Goal: Transaction & Acquisition: Purchase product/service

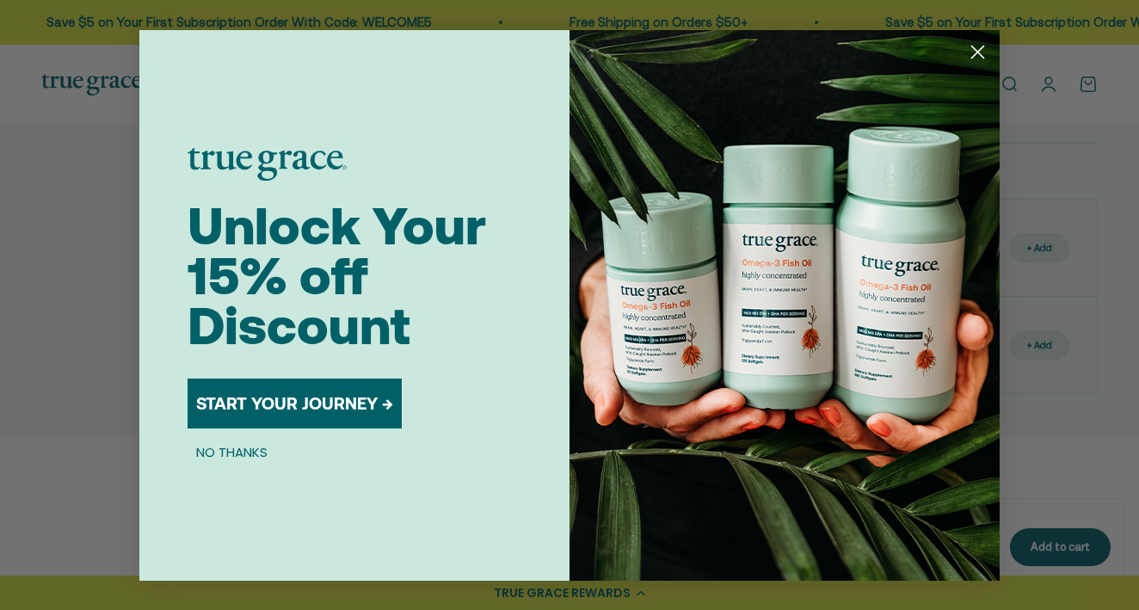
click at [979, 45] on circle "Close dialog" at bounding box center [978, 51] width 28 height 28
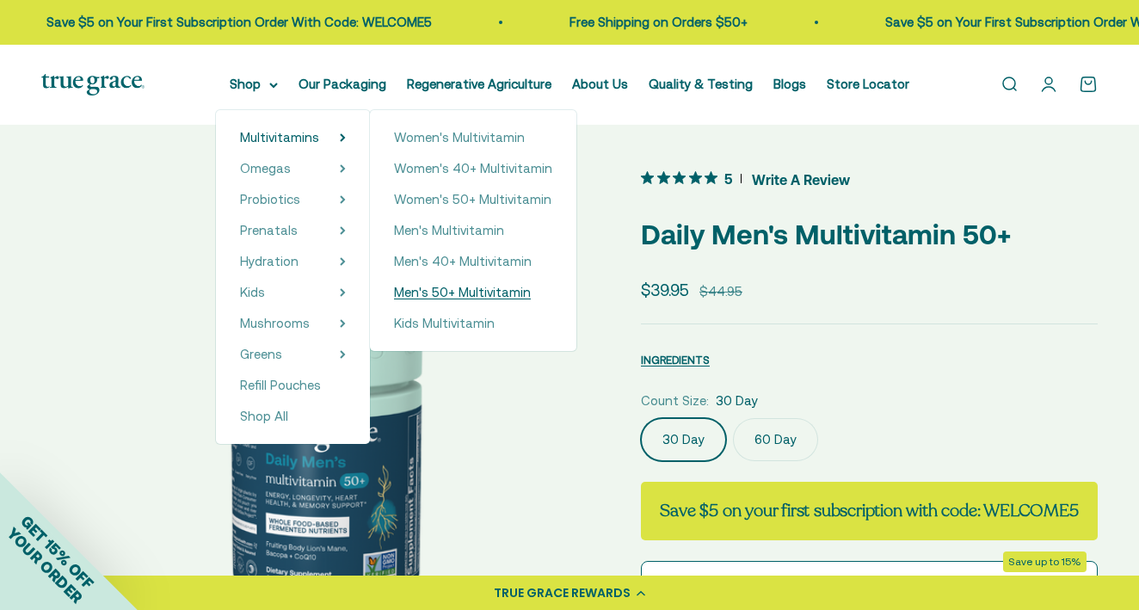
click at [427, 292] on span "Men's 50+ Multivitamin" at bounding box center [462, 292] width 137 height 15
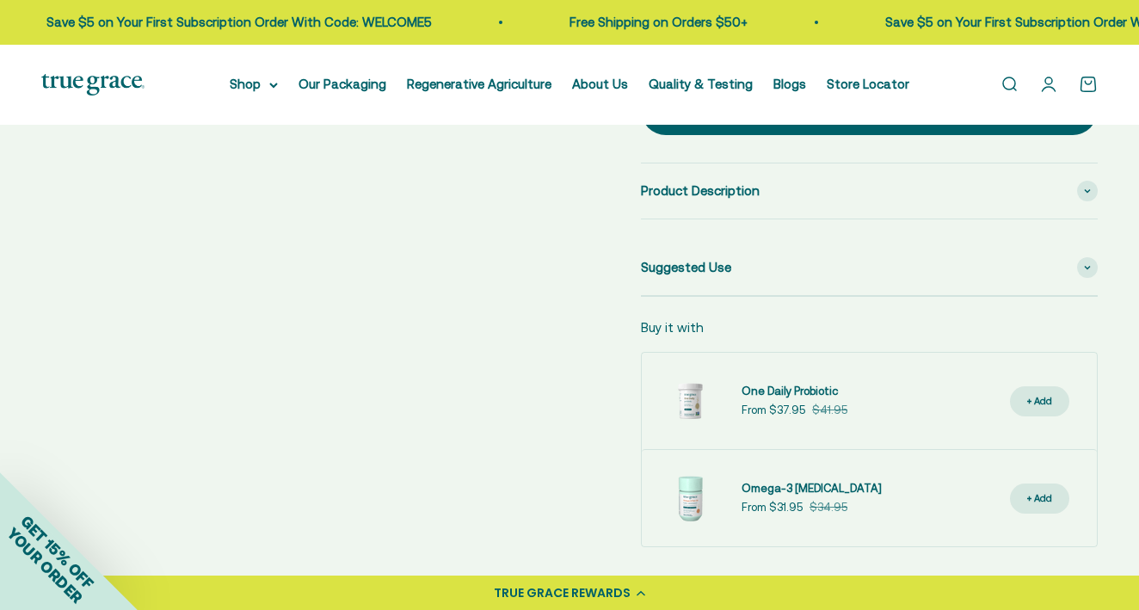
scroll to position [905, 0]
click at [737, 200] on span "Product Description" at bounding box center [700, 190] width 119 height 21
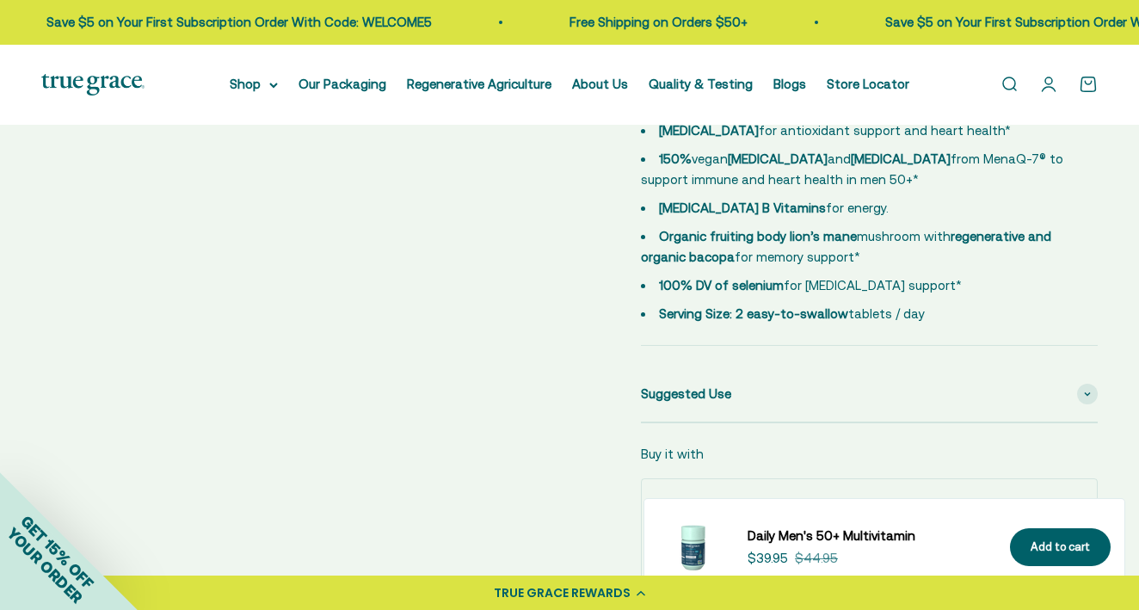
scroll to position [1108, 0]
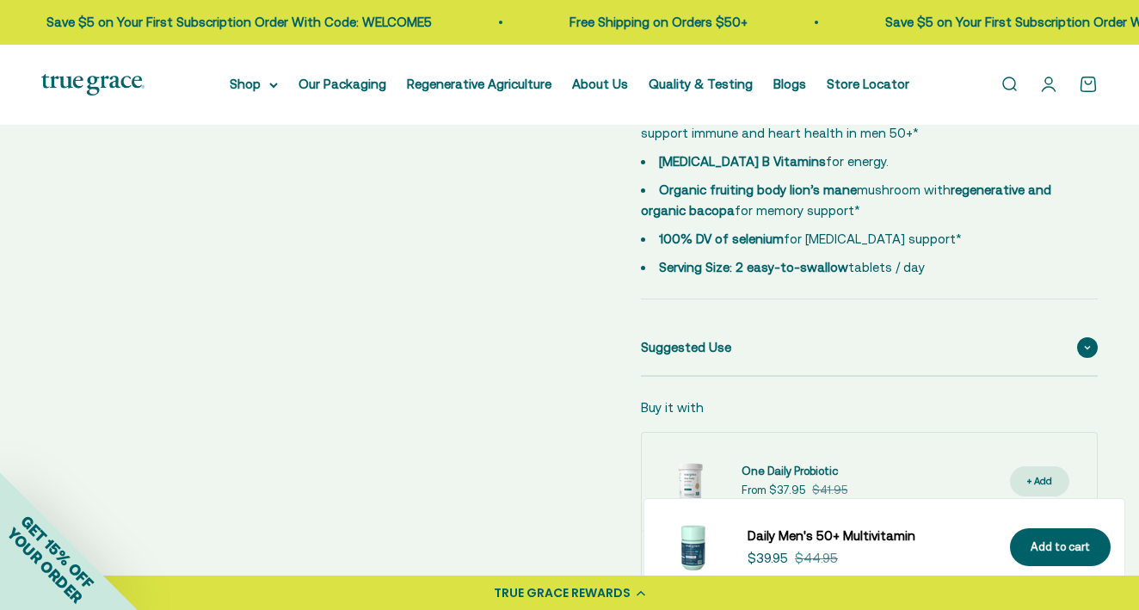
click at [730, 358] on span "Suggested Use" at bounding box center [686, 347] width 90 height 21
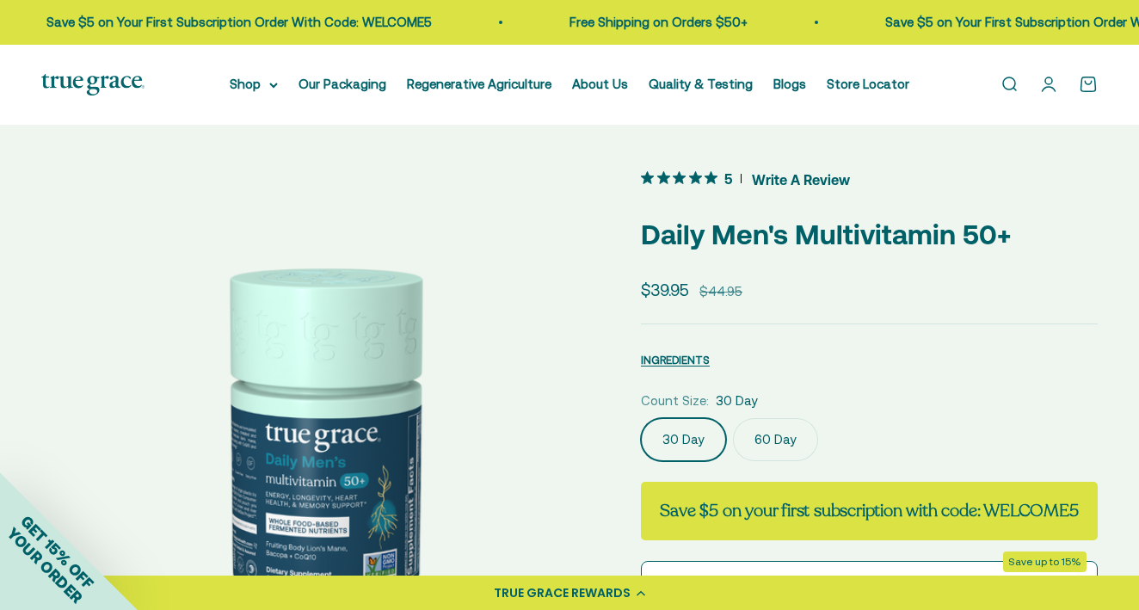
scroll to position [0, 0]
